Goal: Navigation & Orientation: Understand site structure

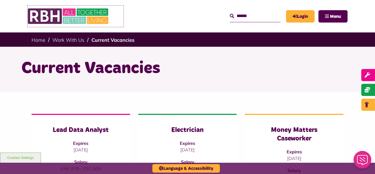
click at [84, 18] on img at bounding box center [68, 15] width 82 height 21
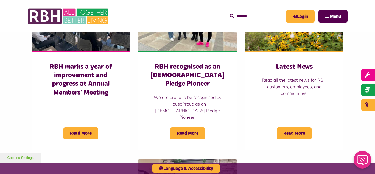
scroll to position [412, 0]
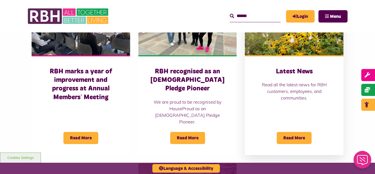
click at [299, 45] on img at bounding box center [294, 25] width 99 height 62
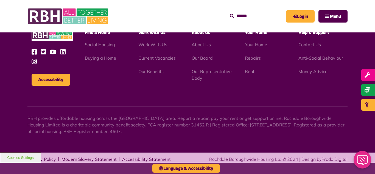
scroll to position [782, 0]
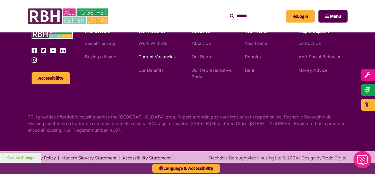
click at [155, 56] on link "Current Vacancies" at bounding box center [157, 56] width 37 height 5
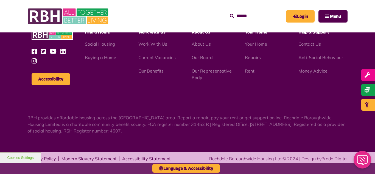
scroll to position [646, 0]
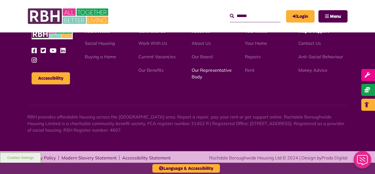
click at [213, 68] on link "Our Representative Body" at bounding box center [212, 73] width 40 height 12
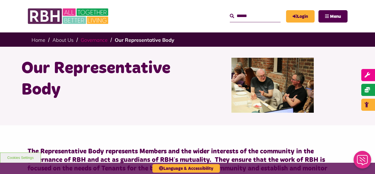
click at [91, 40] on link "Governance" at bounding box center [94, 40] width 27 height 6
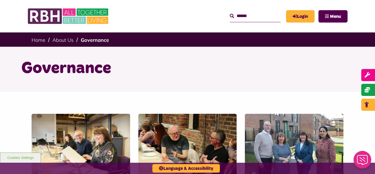
click at [7, 101] on div "Our Board Our Board Our Representative Body Our Representative Body" at bounding box center [187, 170] width 375 height 157
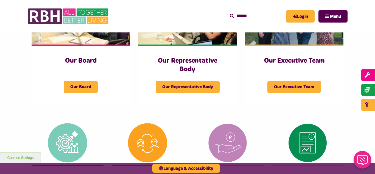
scroll to position [132, 0]
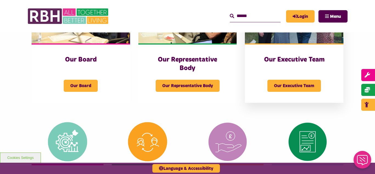
click at [288, 38] on img at bounding box center [294, 13] width 99 height 62
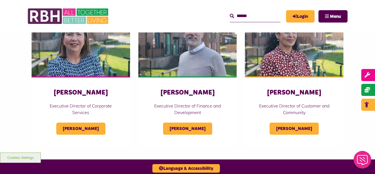
scroll to position [275, 0]
